Goal: Transaction & Acquisition: Book appointment/travel/reservation

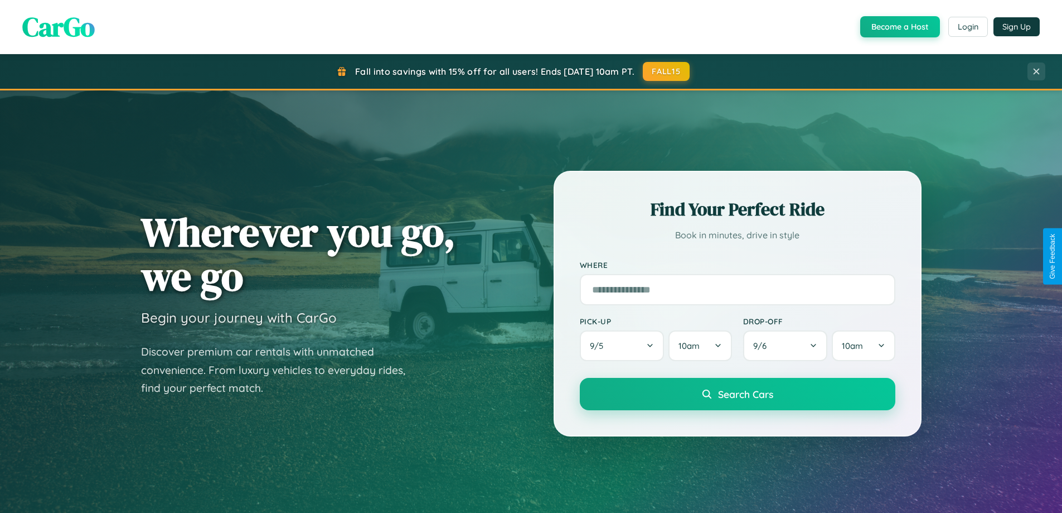
scroll to position [33, 0]
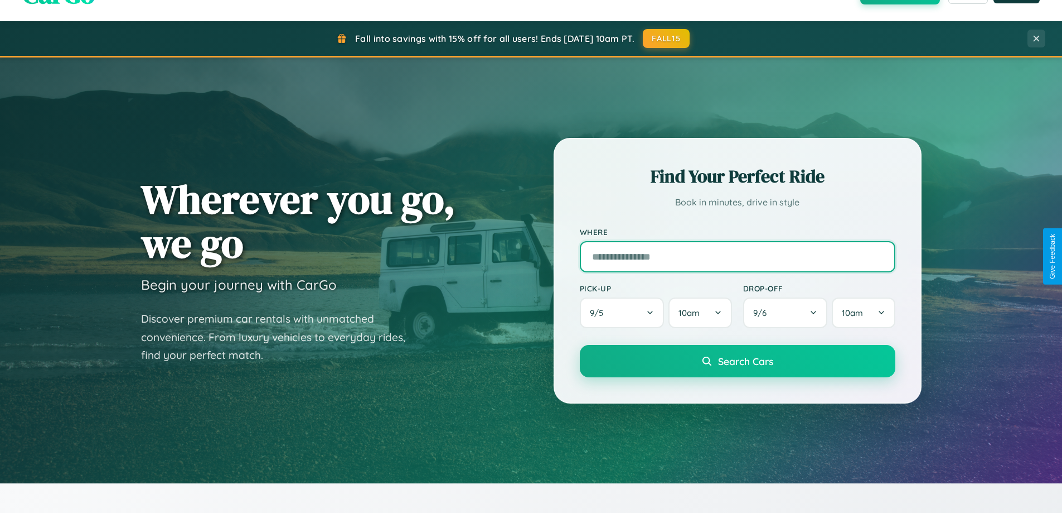
click at [737, 256] on input "text" at bounding box center [738, 256] width 316 height 31
type input "******"
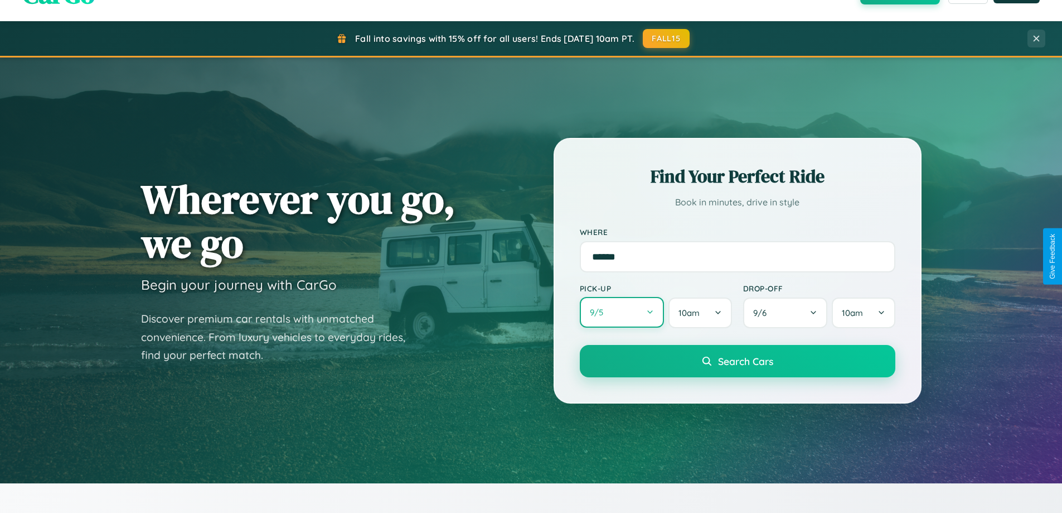
click at [622, 312] on button "9 / 5" at bounding box center [622, 312] width 85 height 31
select select "*"
select select "****"
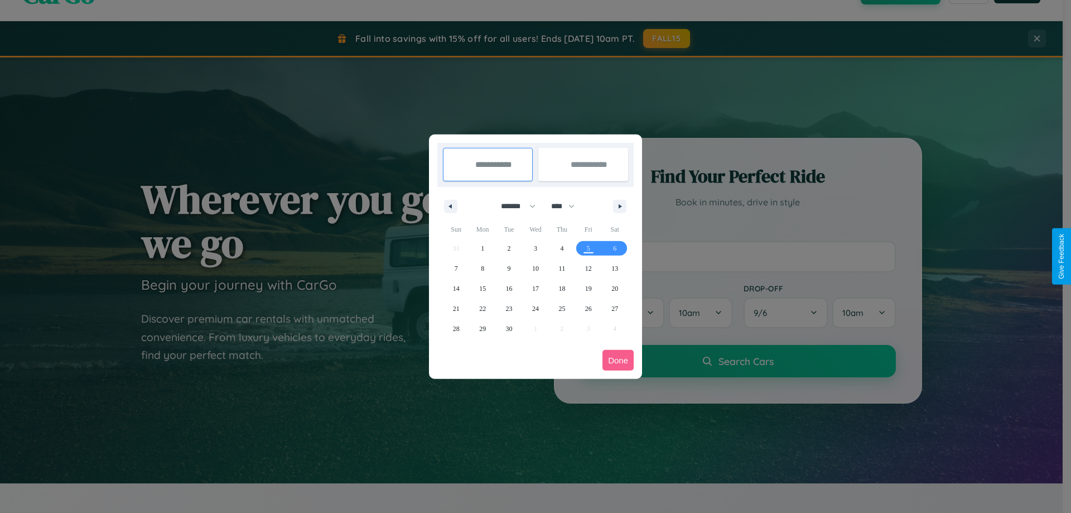
click at [513, 206] on select "******* ******** ***** ***** *** **** **** ****** ********* ******* ******** **…" at bounding box center [515, 206] width 47 height 18
select select "**"
click at [615, 288] on span "20" at bounding box center [614, 288] width 7 height 20
type input "**********"
click at [615, 308] on span "27" at bounding box center [614, 308] width 7 height 20
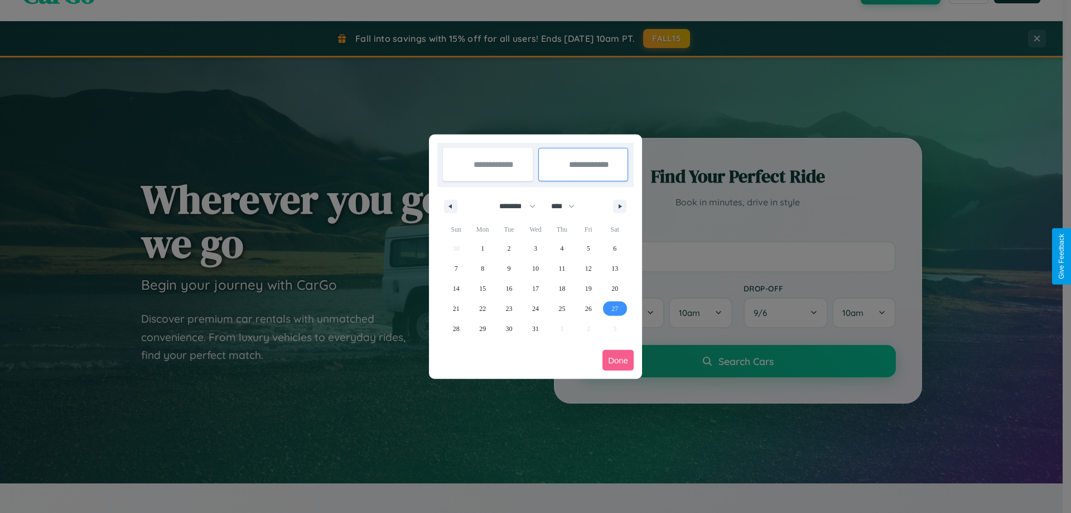
type input "**********"
click at [618, 360] on button "Done" at bounding box center [617, 360] width 31 height 21
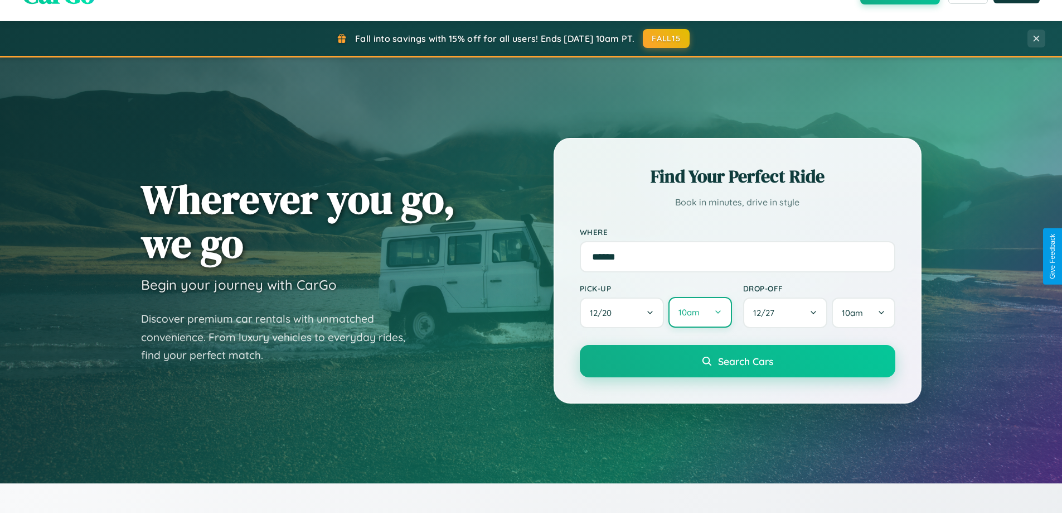
click at [700, 313] on button "10am" at bounding box center [700, 312] width 63 height 31
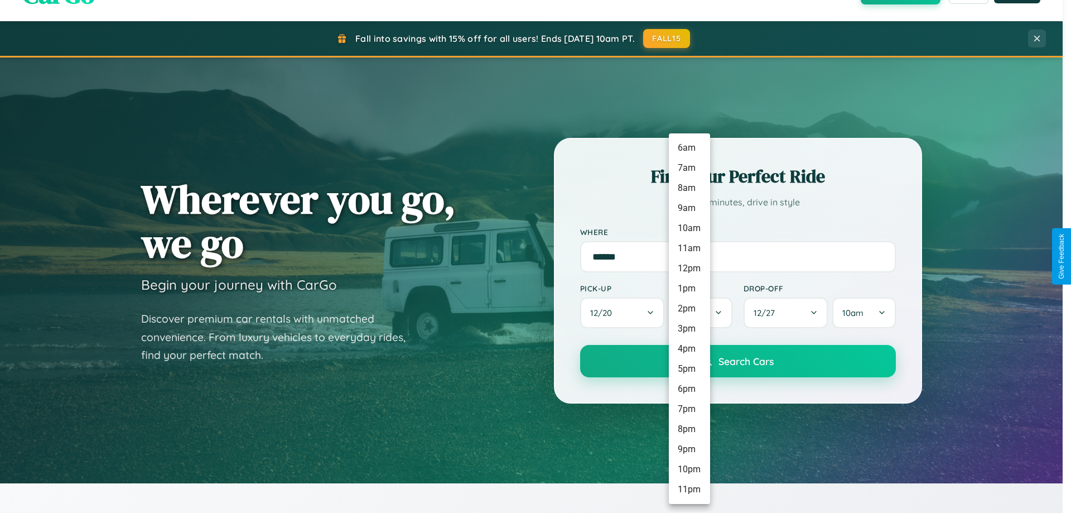
click at [689, 188] on li "8am" at bounding box center [689, 188] width 41 height 20
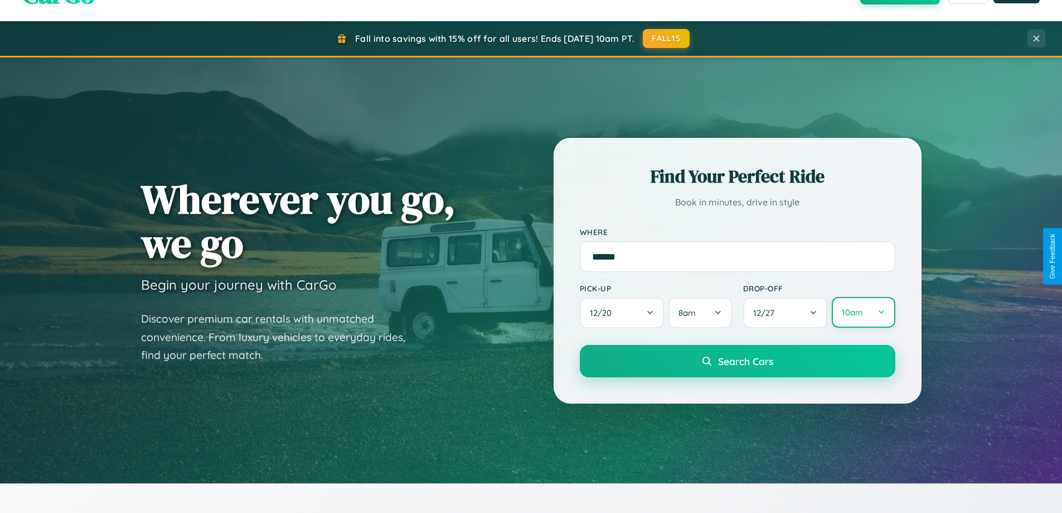
click at [863, 312] on button "10am" at bounding box center [863, 312] width 63 height 31
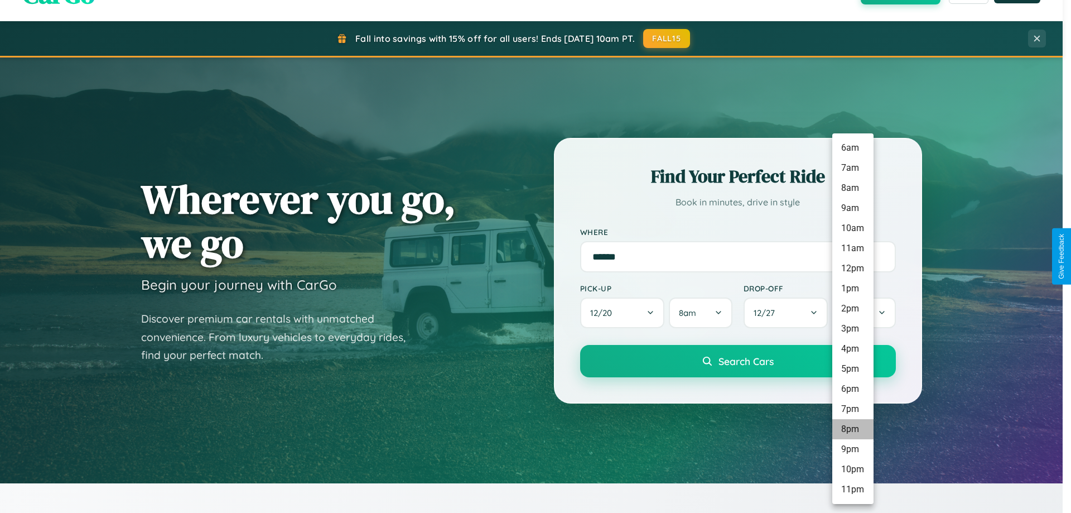
click at [852, 429] on li "8pm" at bounding box center [852, 429] width 41 height 20
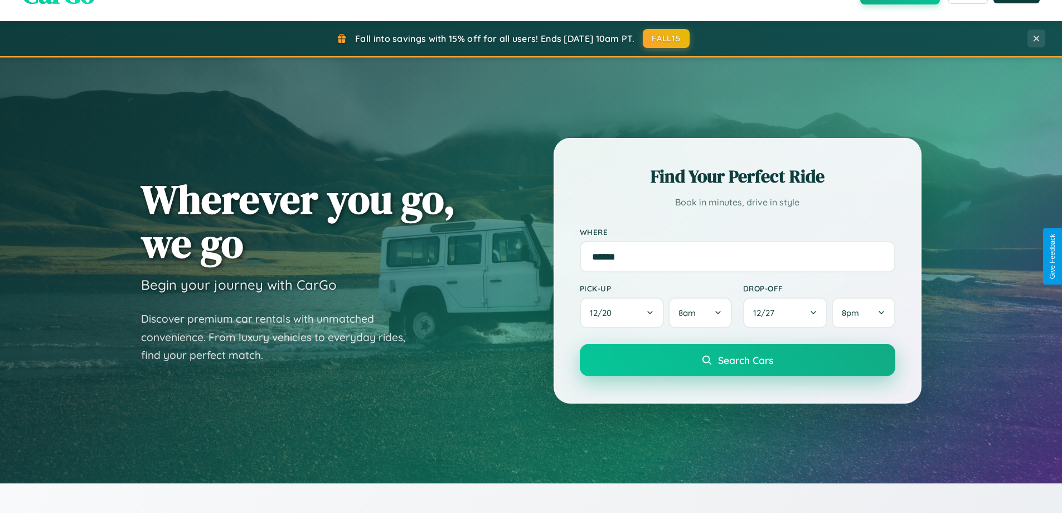
click at [737, 361] on span "Search Cars" at bounding box center [745, 360] width 55 height 12
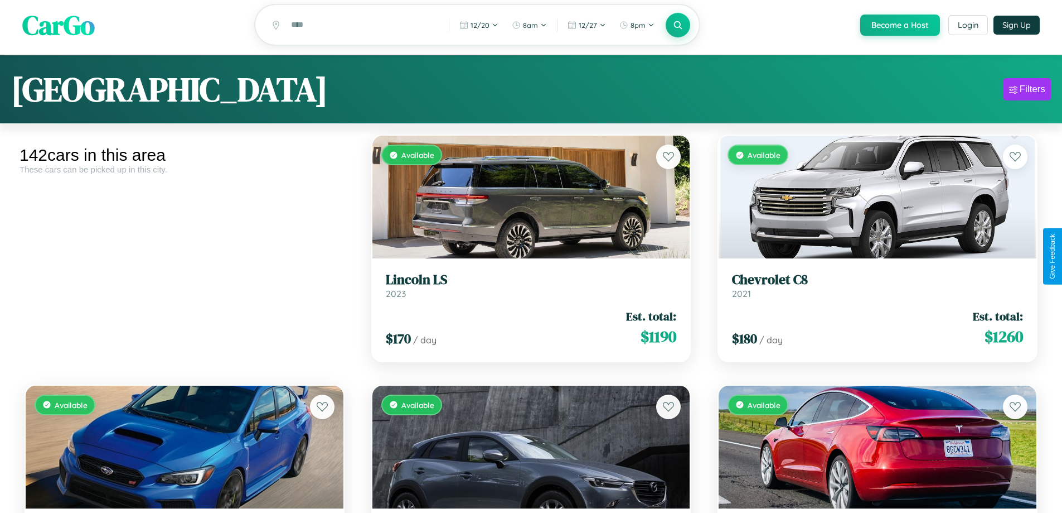
scroll to position [3154, 0]
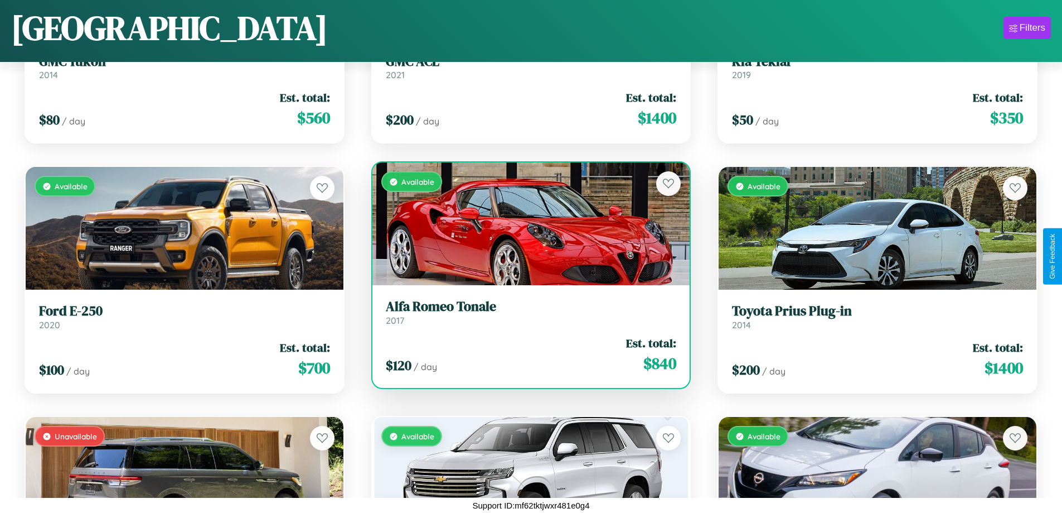
click at [526, 355] on div "$ 120 / day Est. total: $ 840" at bounding box center [531, 355] width 291 height 40
click at [526, 354] on div "$ 120 / day Est. total: $ 840" at bounding box center [531, 355] width 291 height 40
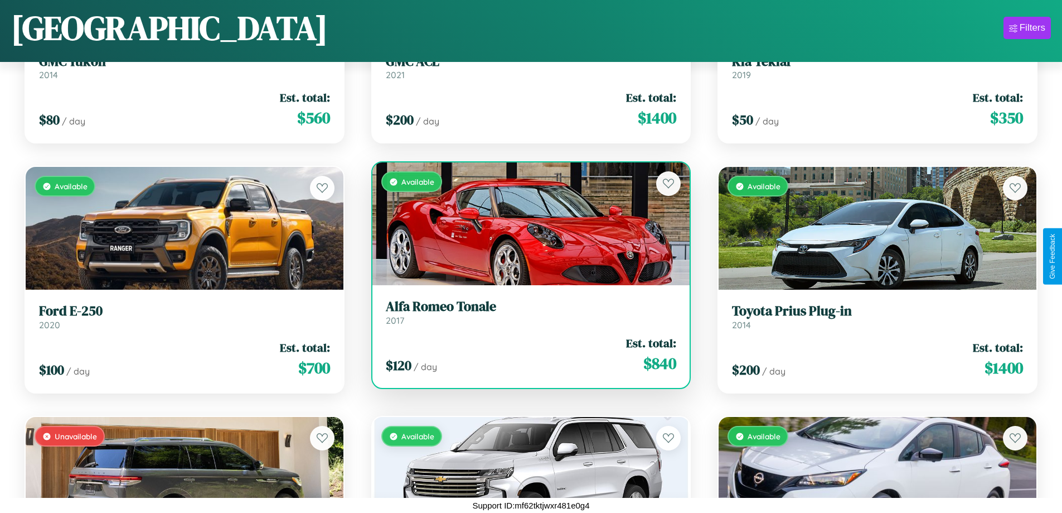
click at [526, 354] on div "$ 120 / day Est. total: $ 840" at bounding box center [531, 355] width 291 height 40
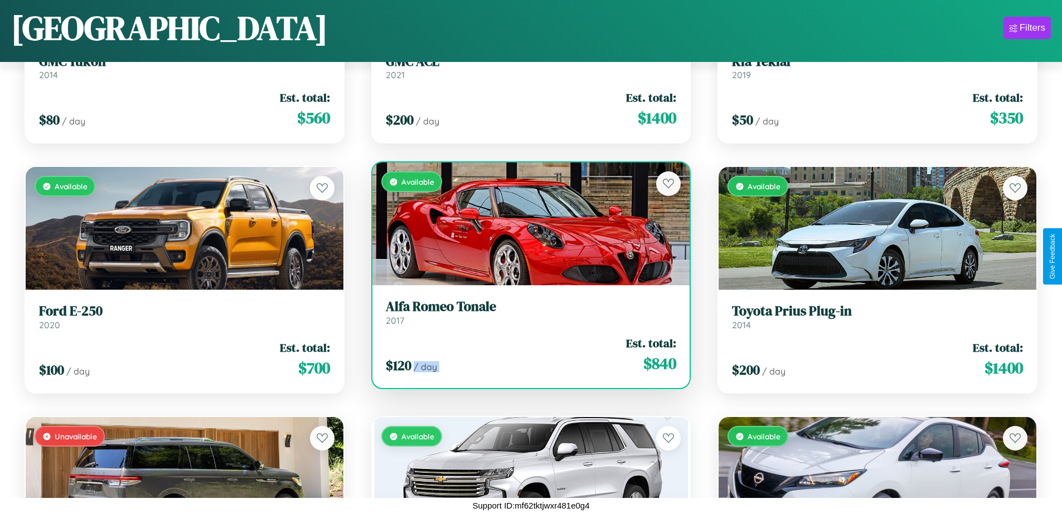
click at [526, 354] on div "$ 120 / day Est. total: $ 840" at bounding box center [531, 355] width 291 height 40
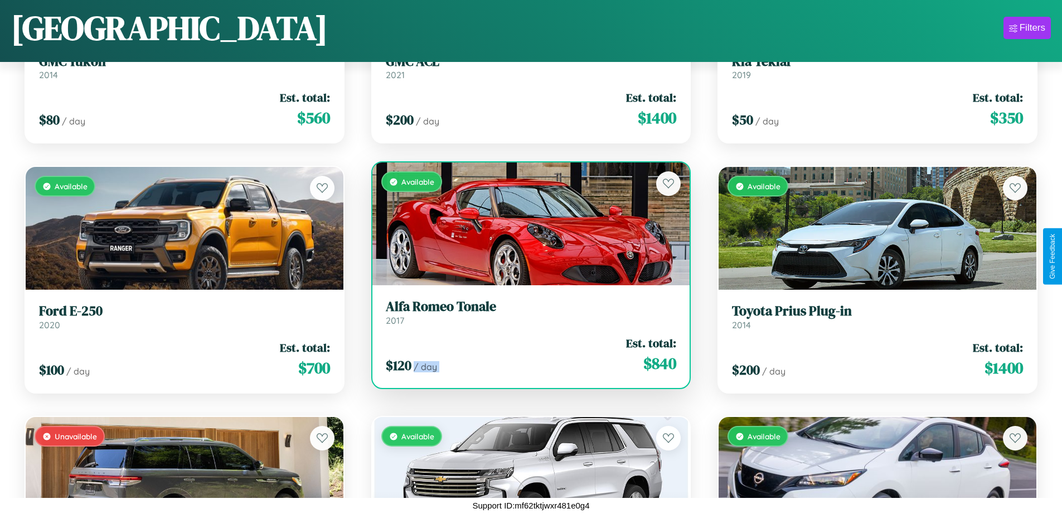
click at [526, 354] on div "$ 120 / day Est. total: $ 840" at bounding box center [531, 355] width 291 height 40
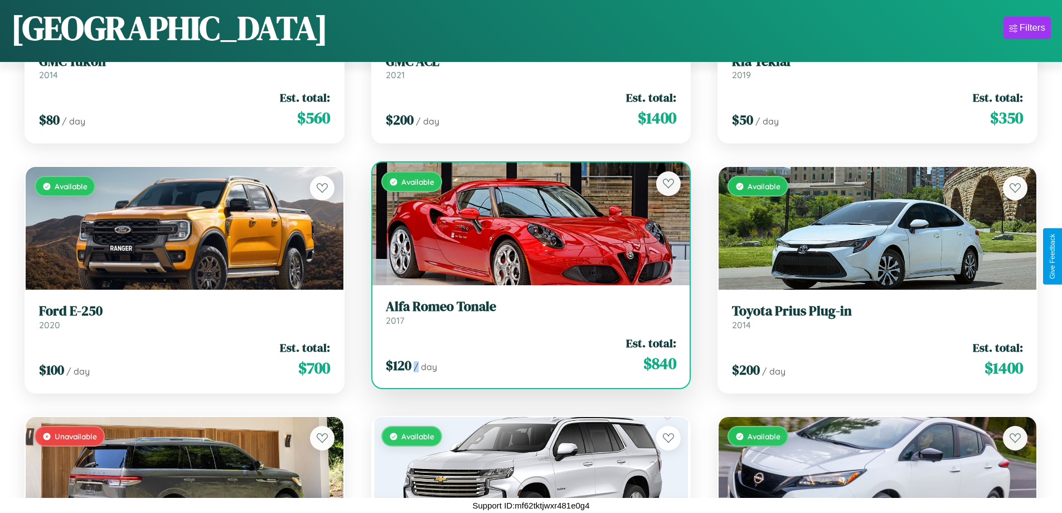
click at [526, 354] on div "$ 120 / day Est. total: $ 840" at bounding box center [531, 355] width 291 height 40
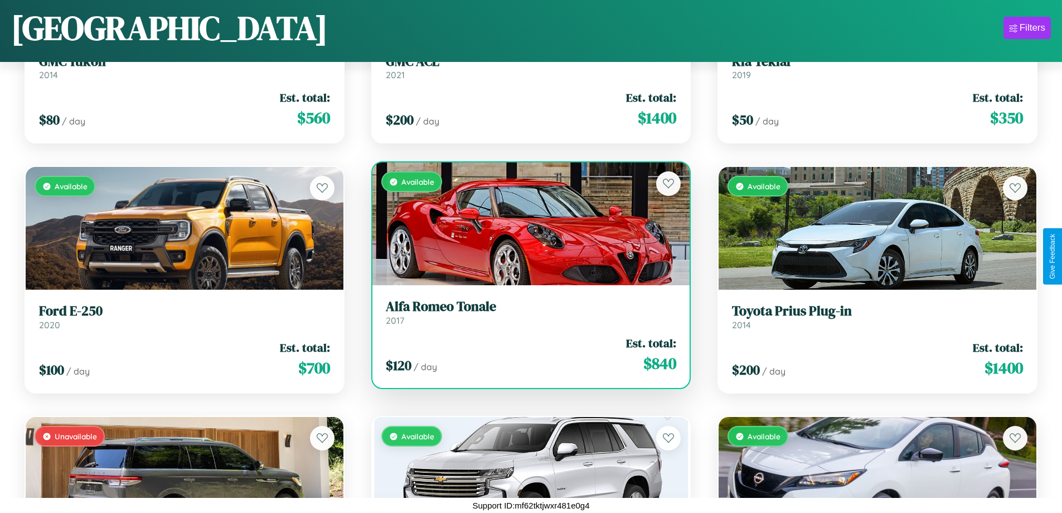
click at [526, 312] on h3 "Alfa Romeo Tonale" at bounding box center [531, 306] width 291 height 16
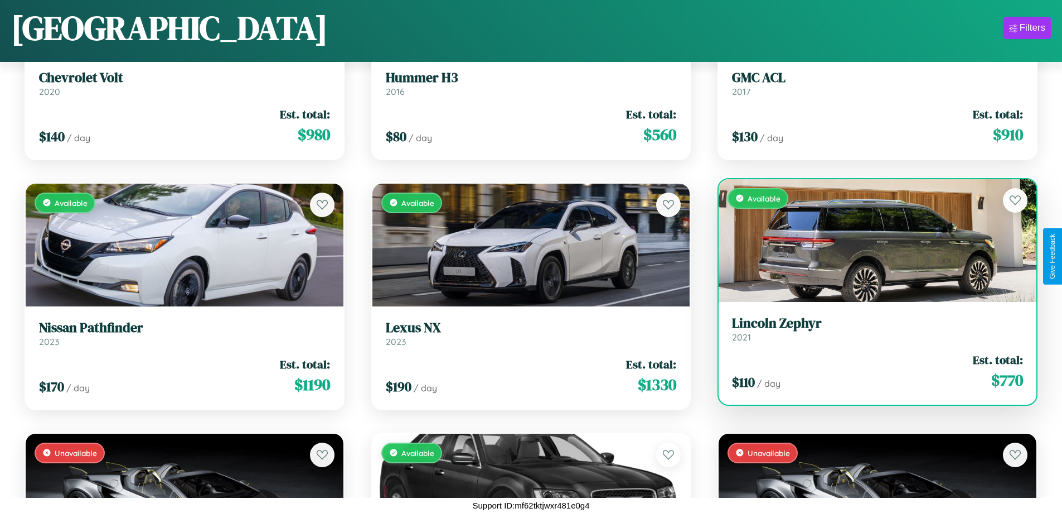
click at [871, 229] on div "Available" at bounding box center [878, 240] width 318 height 123
click at [871, 224] on div "Available" at bounding box center [878, 240] width 318 height 123
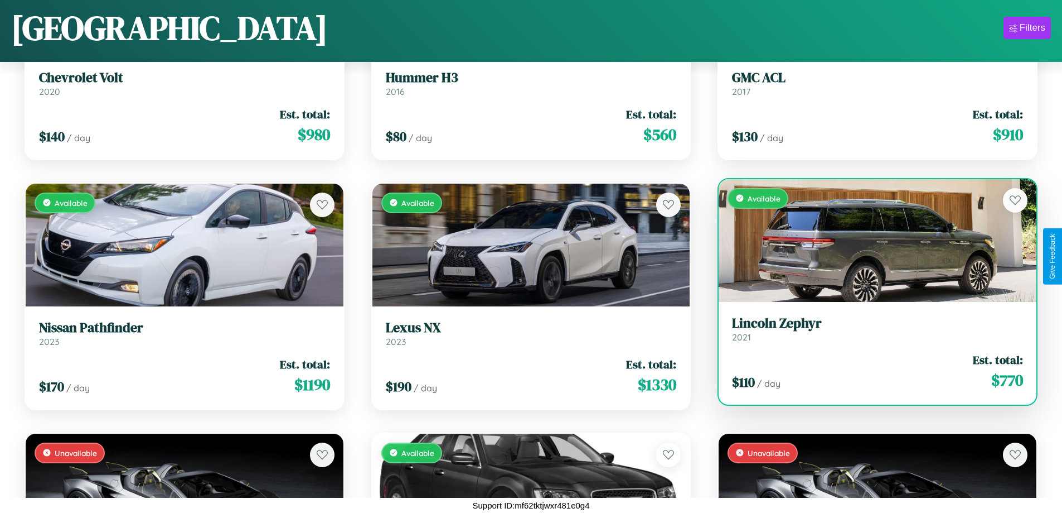
click at [871, 224] on div "Available" at bounding box center [878, 240] width 318 height 123
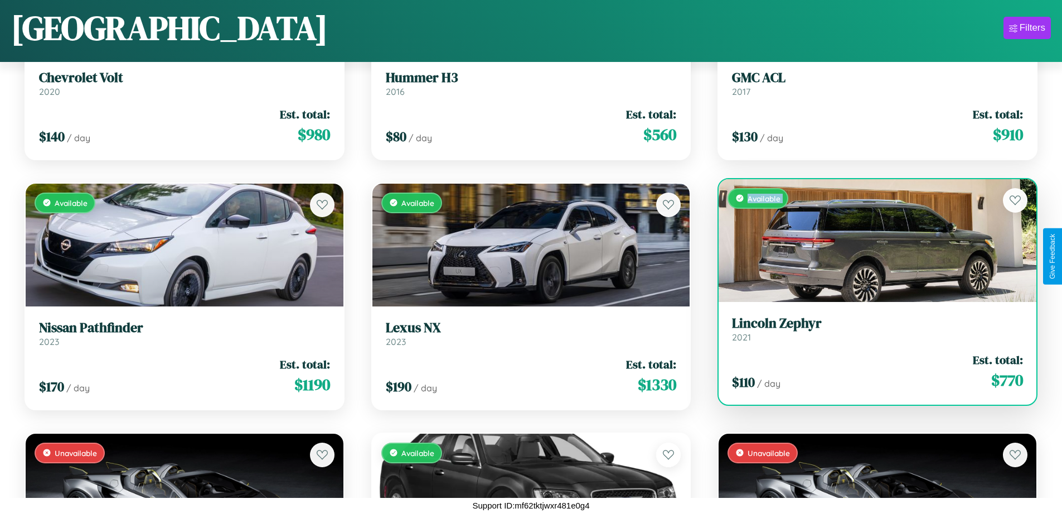
click at [871, 224] on div "Available" at bounding box center [878, 240] width 318 height 123
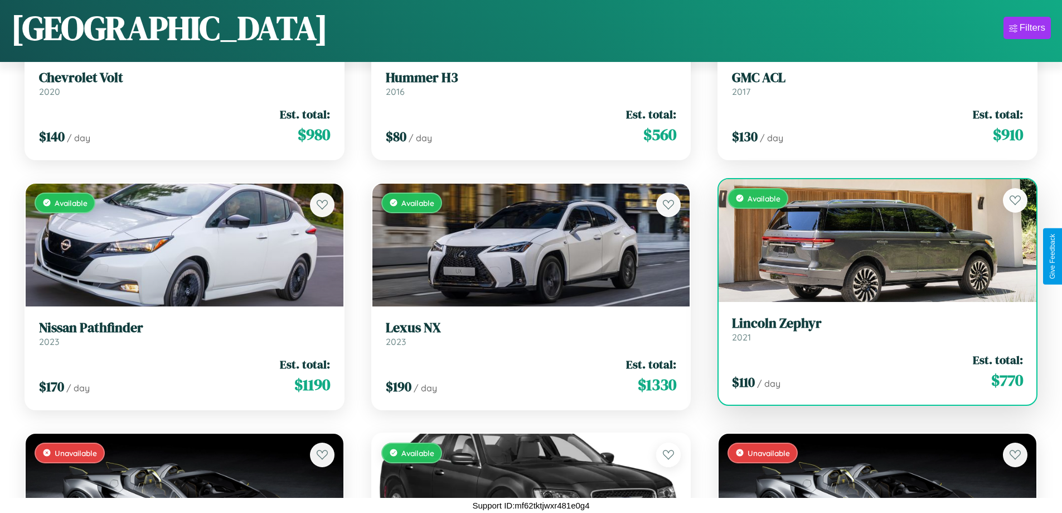
click at [871, 224] on div "Available" at bounding box center [878, 240] width 318 height 123
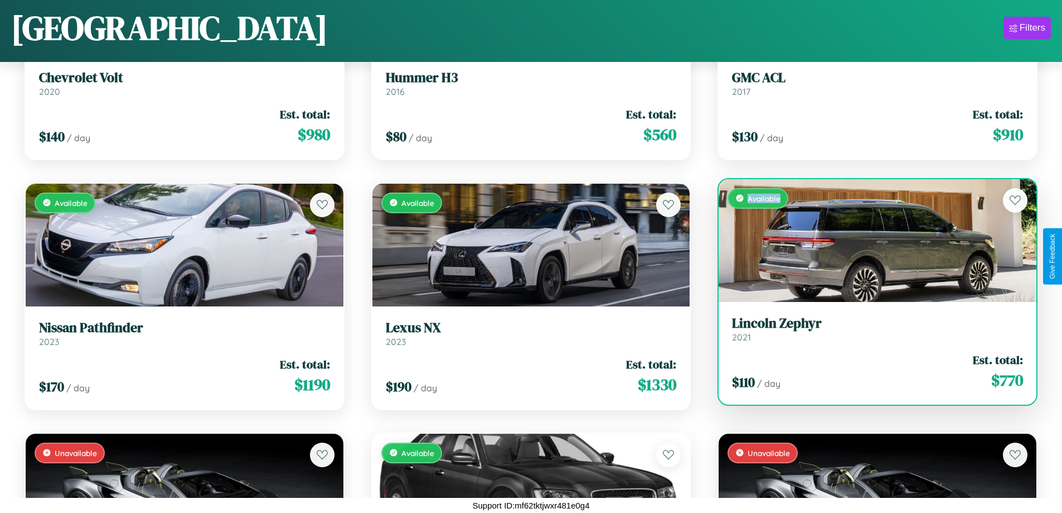
click at [871, 224] on div "Available" at bounding box center [878, 240] width 318 height 123
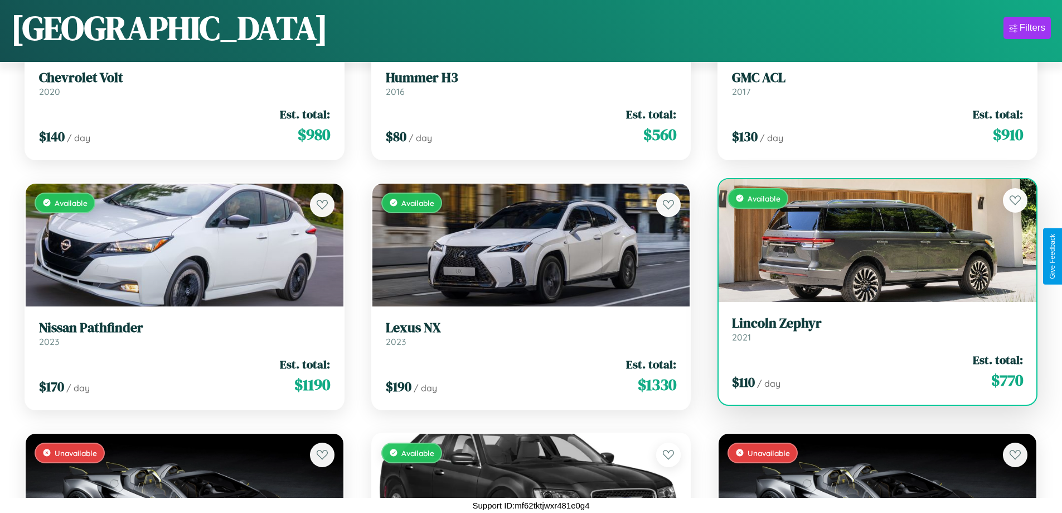
click at [871, 315] on h3 "Lincoln Zephyr" at bounding box center [877, 323] width 291 height 16
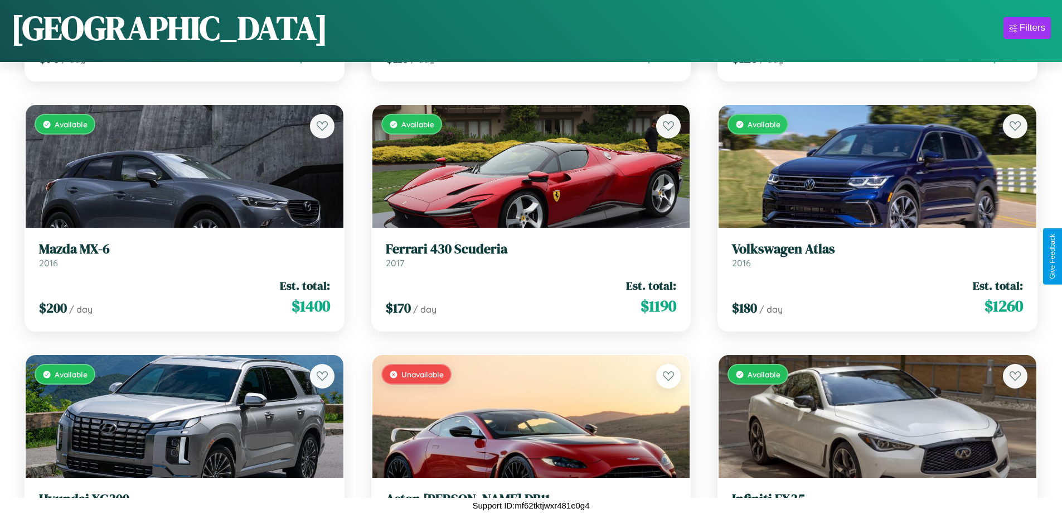
scroll to position [1156, 0]
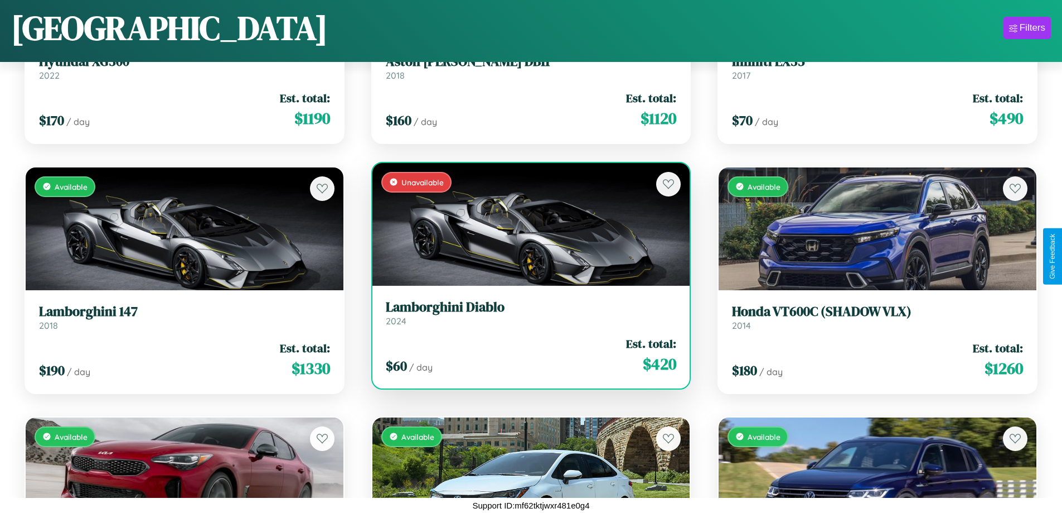
click at [526, 312] on h3 "Lamborghini Diablo" at bounding box center [531, 307] width 291 height 16
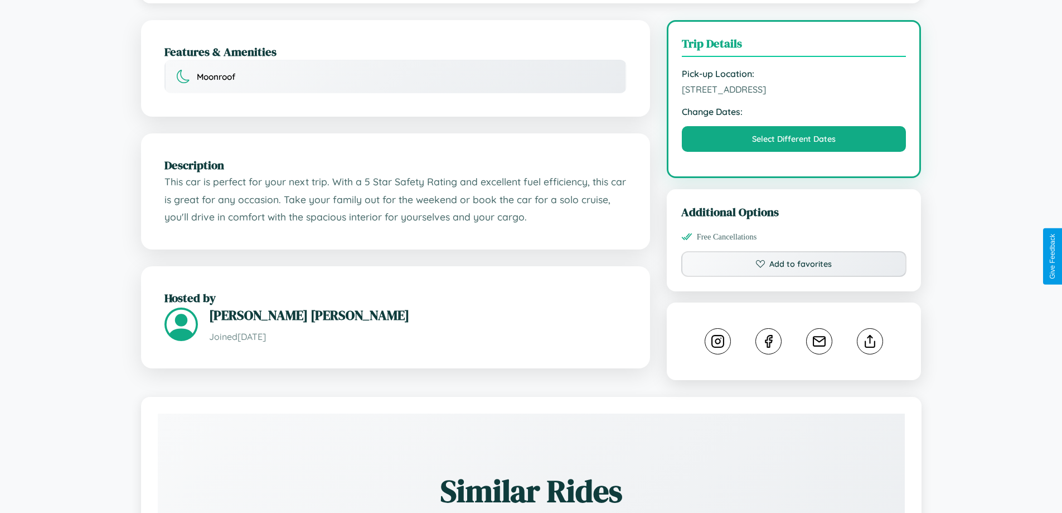
scroll to position [366, 0]
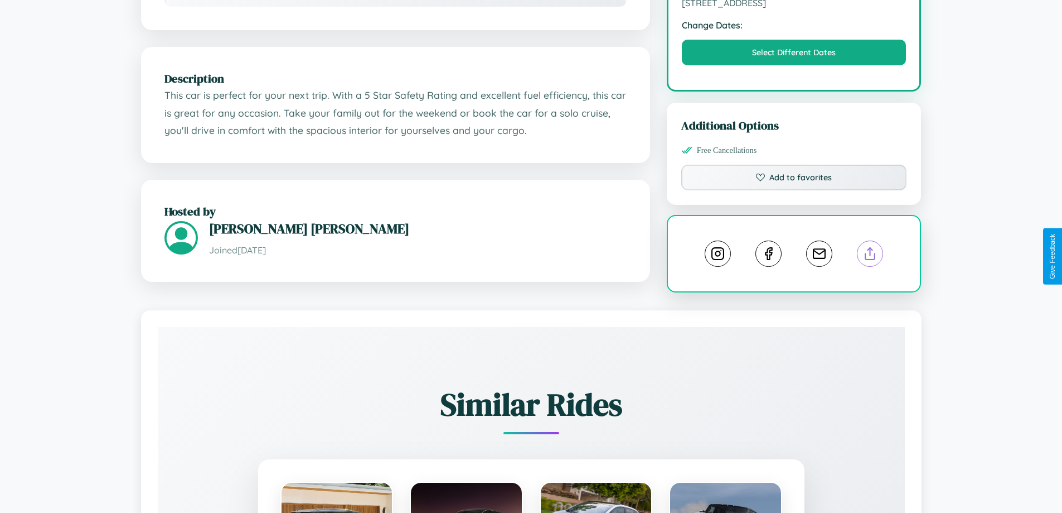
click at [871, 255] on line at bounding box center [871, 252] width 0 height 8
